Goal: Information Seeking & Learning: Learn about a topic

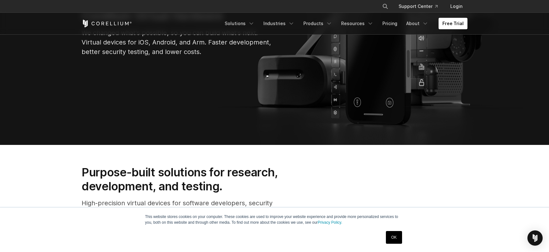
scroll to position [127, 0]
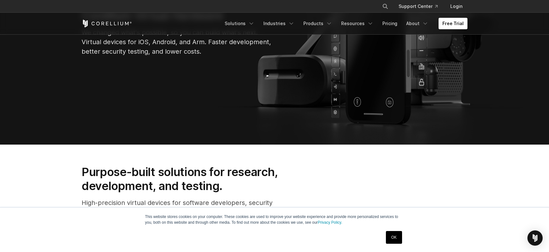
click at [392, 240] on link "OK" at bounding box center [394, 237] width 16 height 13
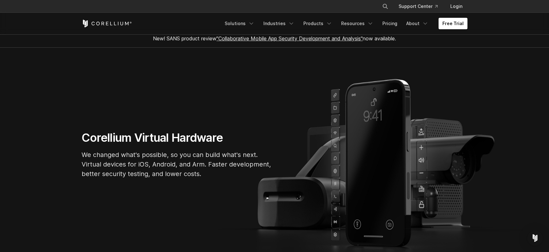
scroll to position [0, 0]
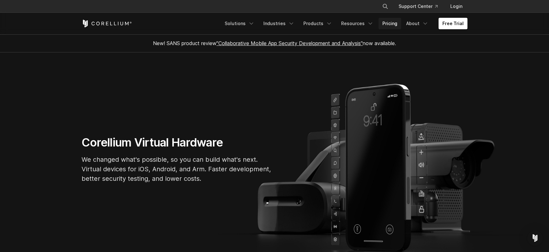
click at [395, 25] on link "Pricing" at bounding box center [390, 23] width 23 height 11
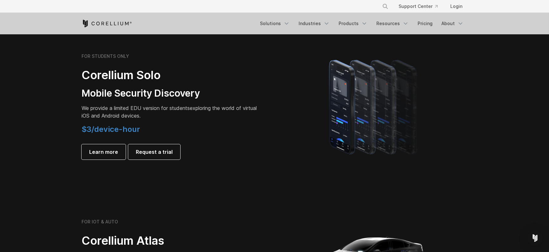
scroll to position [445, 0]
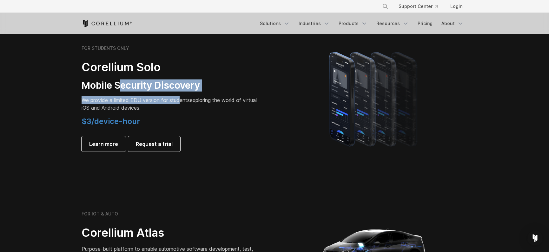
drag, startPoint x: 122, startPoint y: 86, endPoint x: 180, endPoint y: 101, distance: 60.7
click at [180, 101] on div "FOR STUDENTS ONLY Corellium Solo Mobile Security Discovery We provide a limited…" at bounding box center [171, 98] width 178 height 106
click at [180, 101] on span "We provide a limited EDU version for students" at bounding box center [136, 100] width 108 height 6
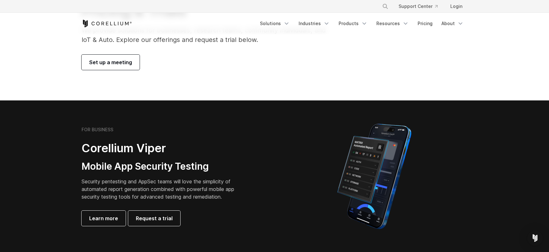
scroll to position [0, 0]
